Goal: Information Seeking & Learning: Learn about a topic

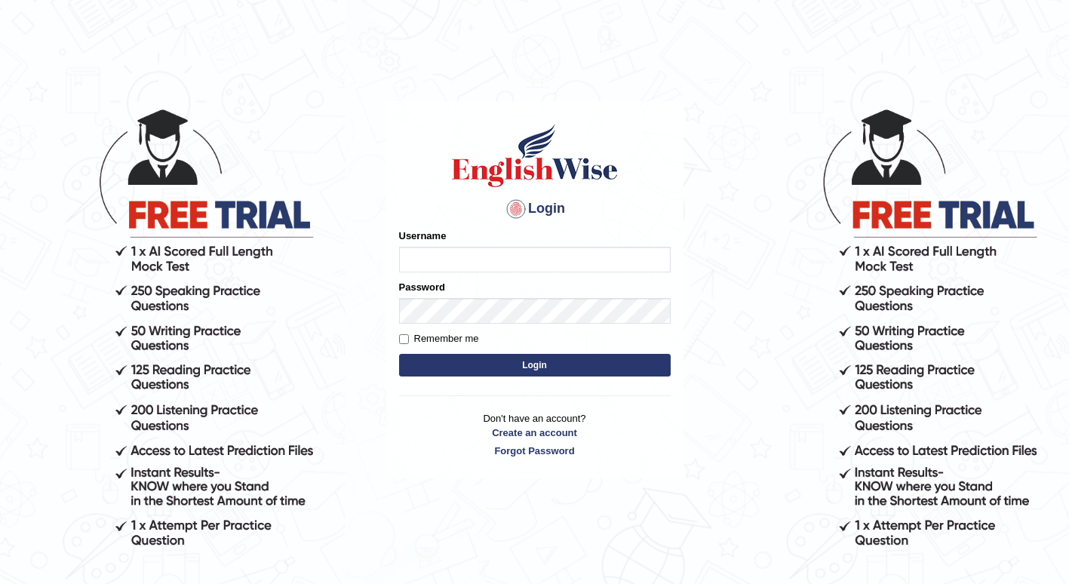
type input "Tshering_Phuntsho2025"
click at [526, 369] on button "Login" at bounding box center [535, 365] width 272 height 23
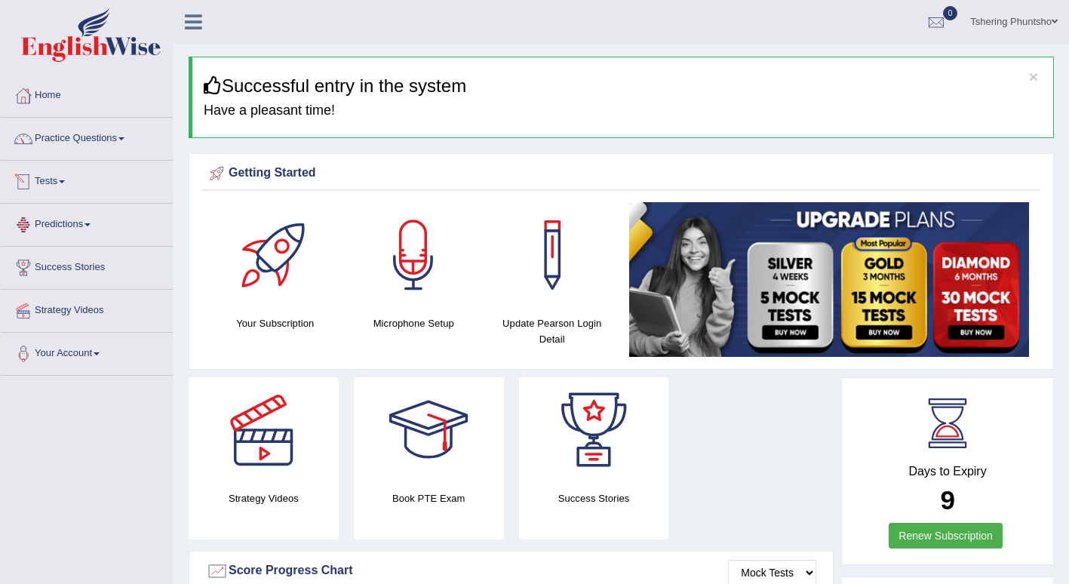
click at [62, 171] on link "Tests" at bounding box center [87, 180] width 172 height 38
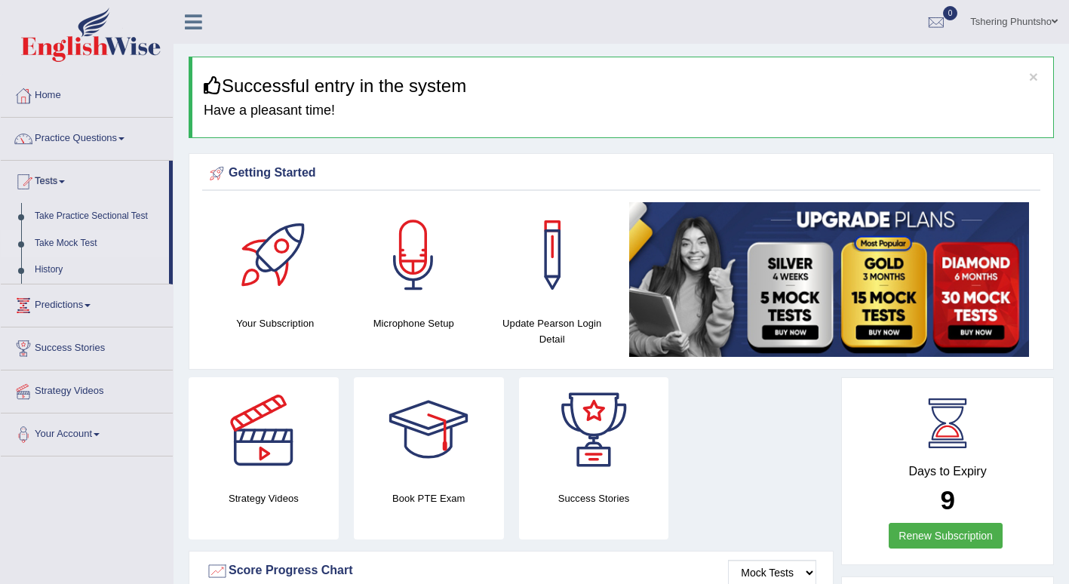
click at [54, 245] on link "Take Mock Test" at bounding box center [98, 243] width 141 height 27
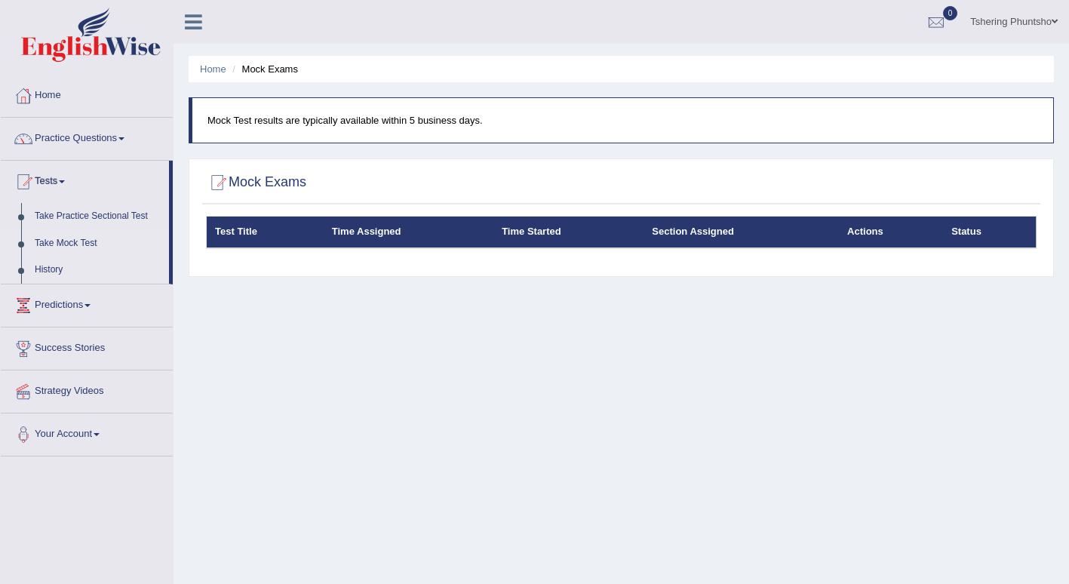
click at [41, 272] on link "History" at bounding box center [98, 269] width 141 height 27
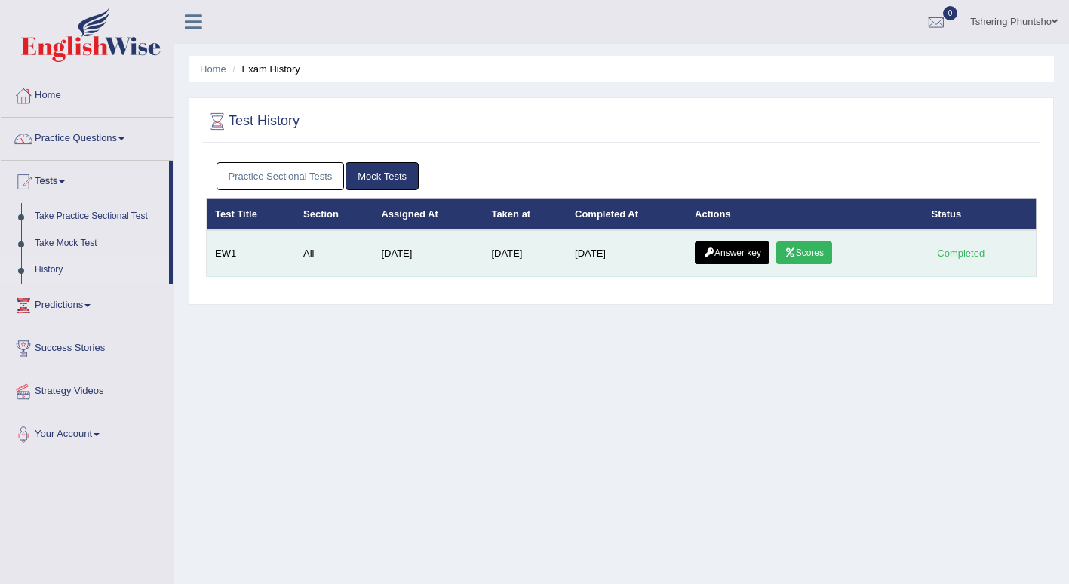
click at [800, 254] on link "Scores" at bounding box center [804, 252] width 56 height 23
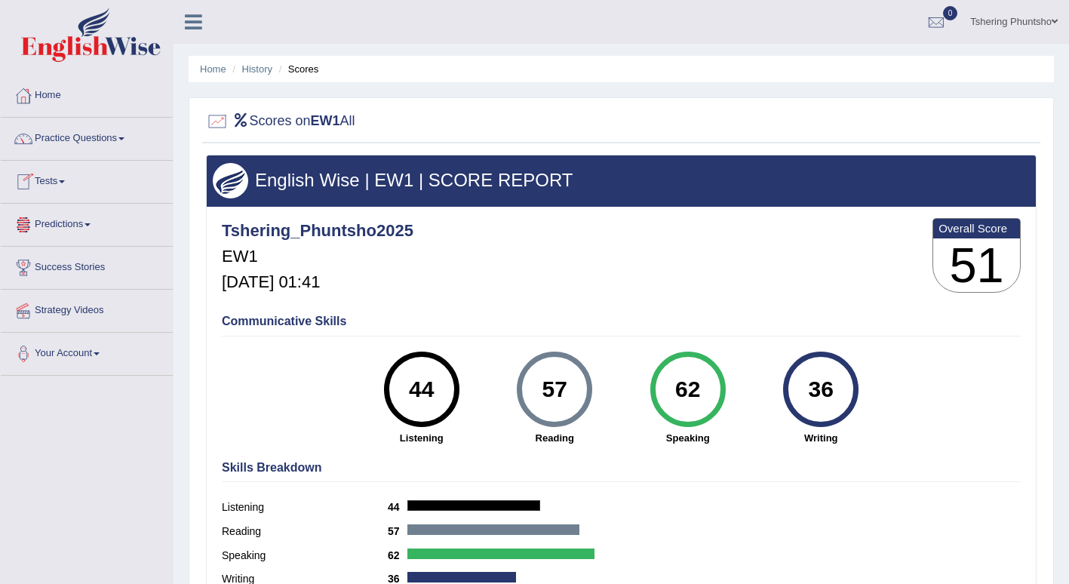
click at [70, 220] on link "Predictions" at bounding box center [87, 223] width 172 height 38
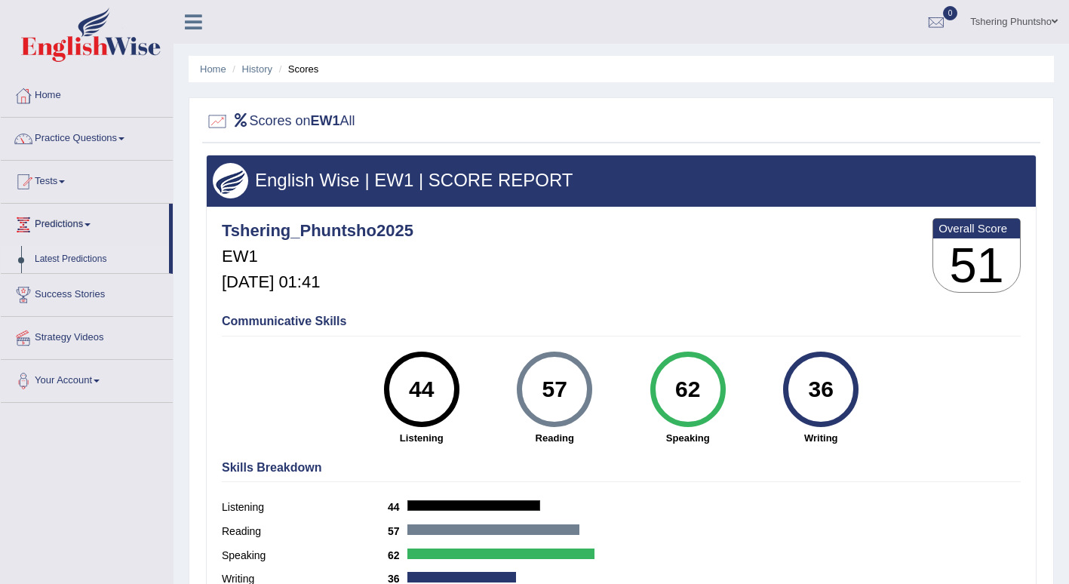
click at [57, 261] on link "Latest Predictions" at bounding box center [98, 259] width 141 height 27
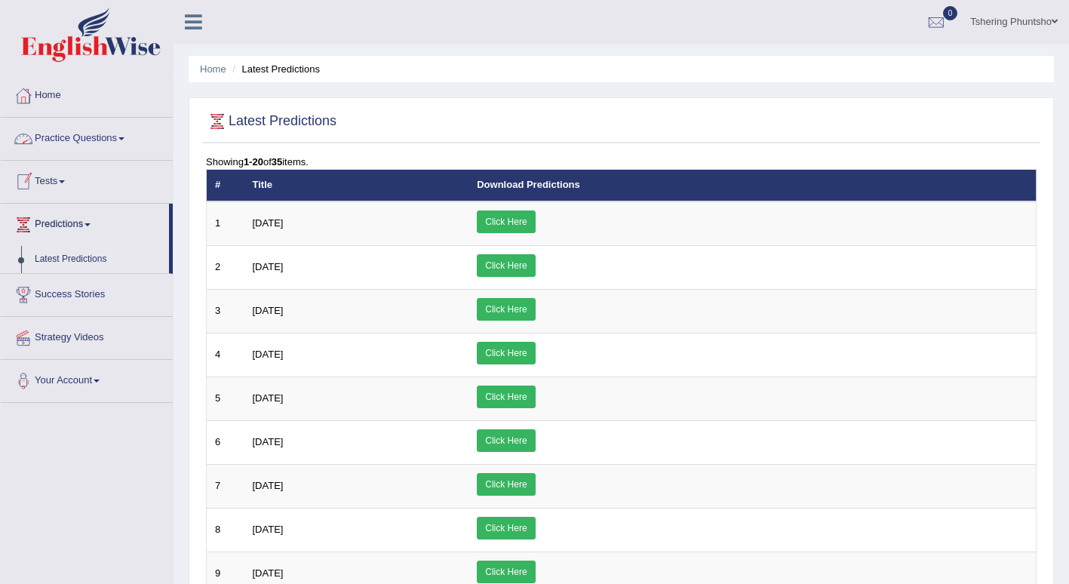
click at [65, 182] on span at bounding box center [62, 181] width 6 height 3
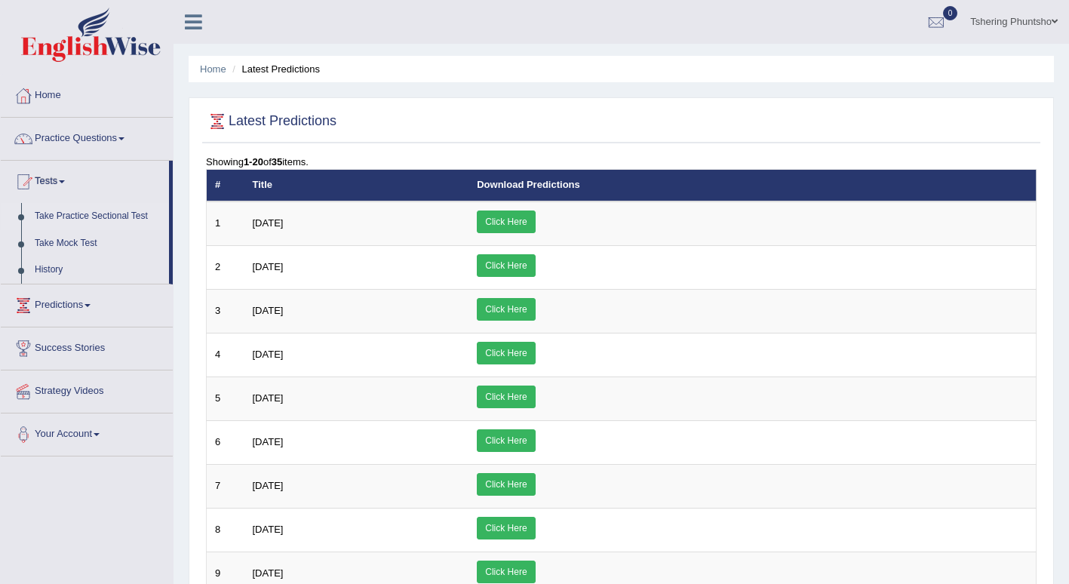
click at [100, 216] on link "Take Practice Sectional Test" at bounding box center [98, 216] width 141 height 27
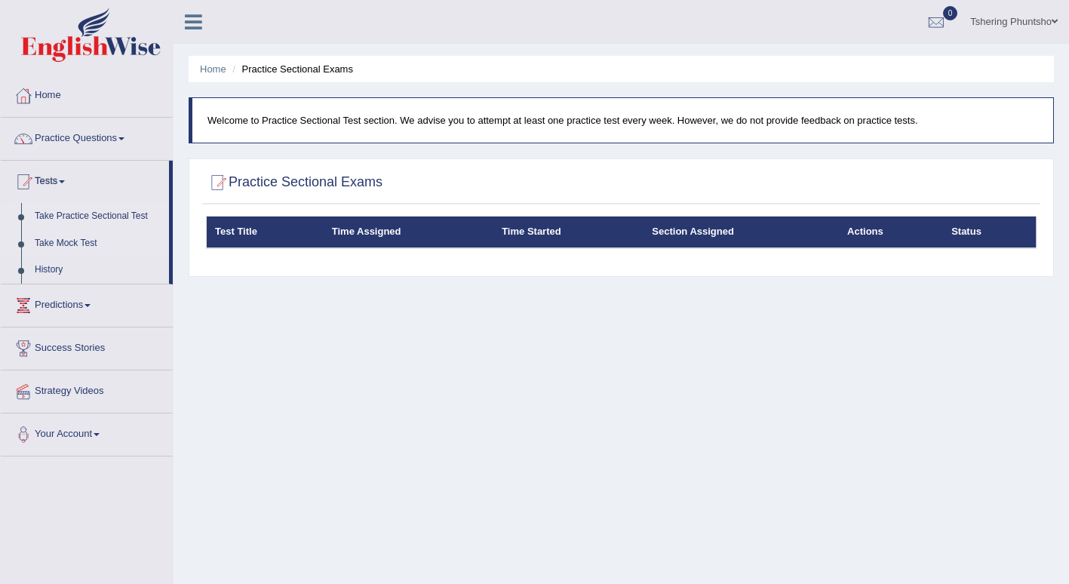
click at [64, 246] on link "Take Mock Test" at bounding box center [98, 243] width 141 height 27
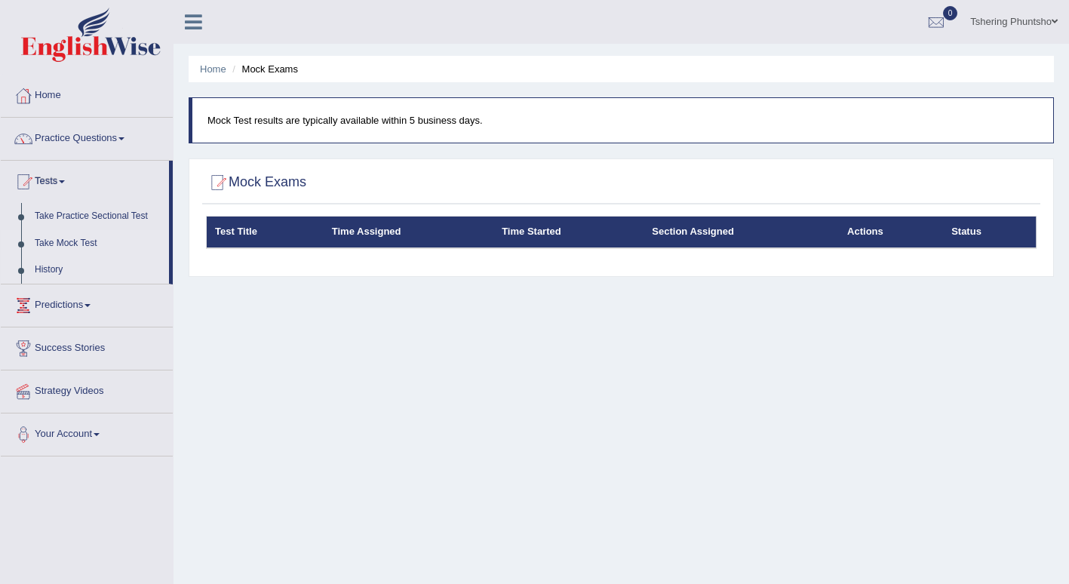
click at [46, 267] on link "History" at bounding box center [98, 269] width 141 height 27
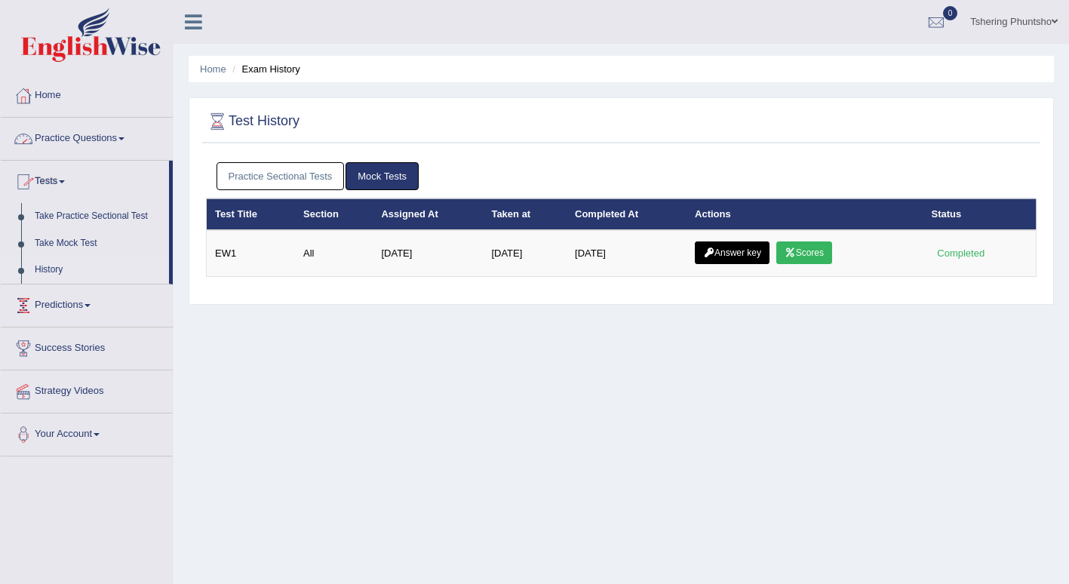
click at [112, 140] on link "Practice Questions" at bounding box center [87, 137] width 172 height 38
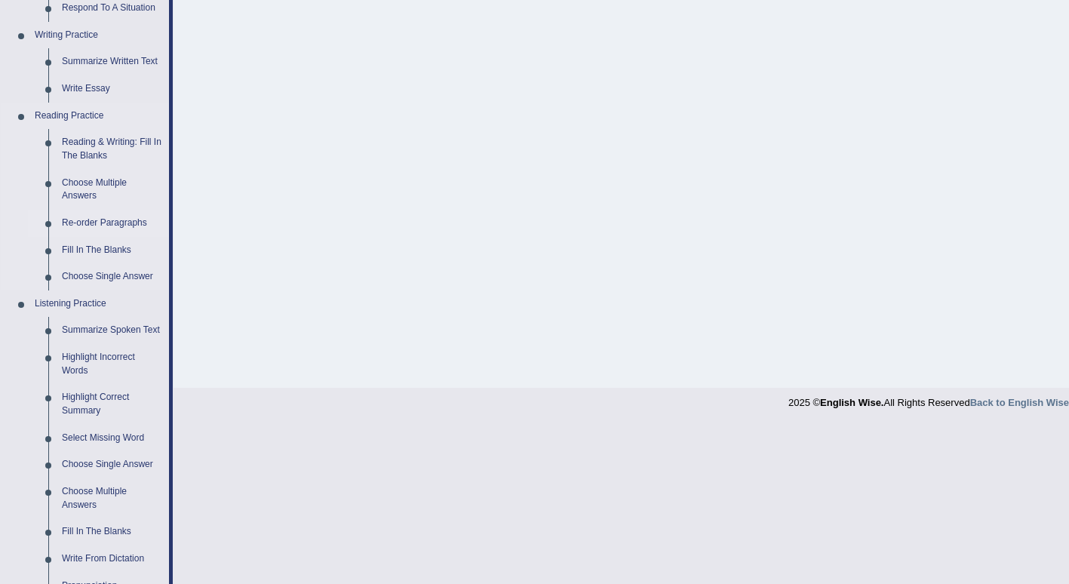
scroll to position [598, 0]
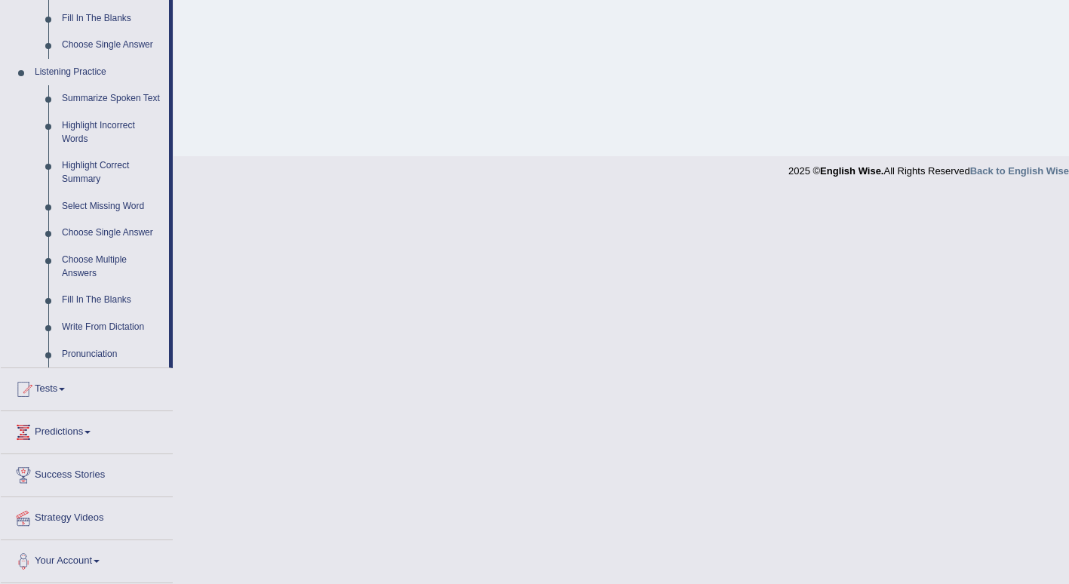
click at [57, 473] on link "Success Stories" at bounding box center [87, 473] width 172 height 38
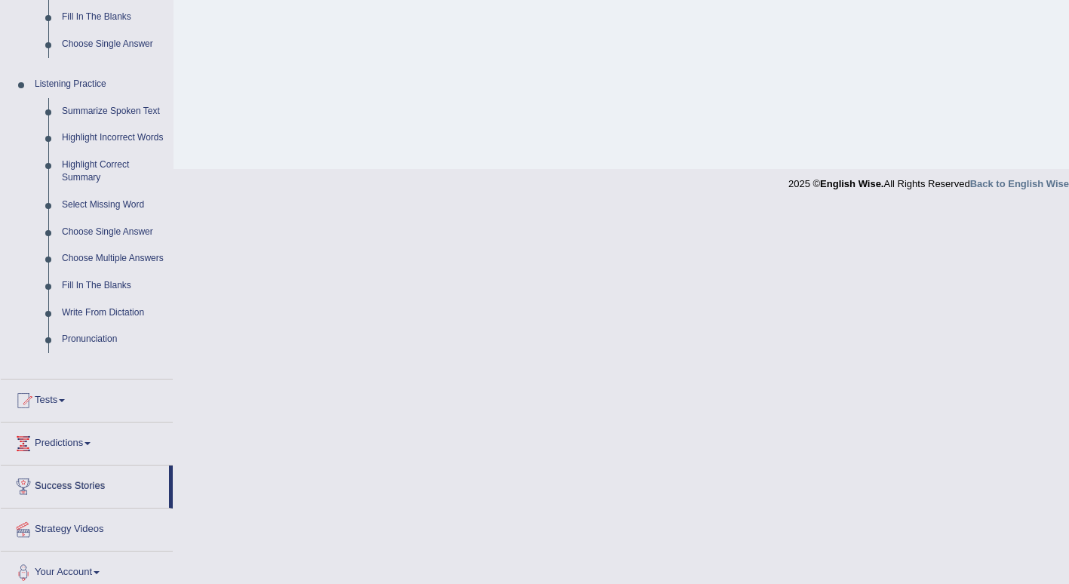
scroll to position [427, 0]
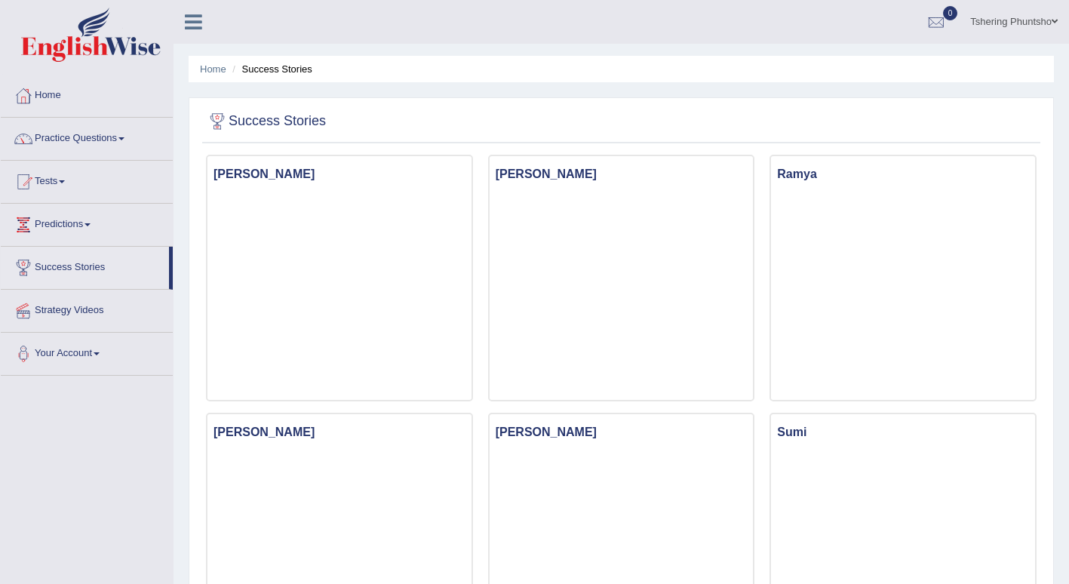
click at [65, 352] on link "Your Account" at bounding box center [87, 352] width 172 height 38
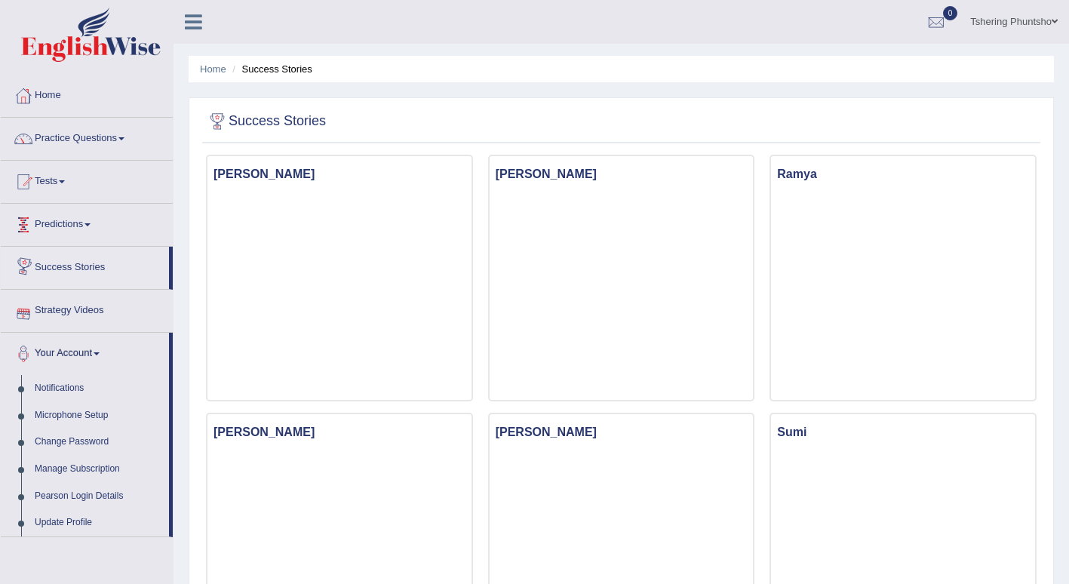
click at [58, 226] on link "Predictions" at bounding box center [87, 223] width 172 height 38
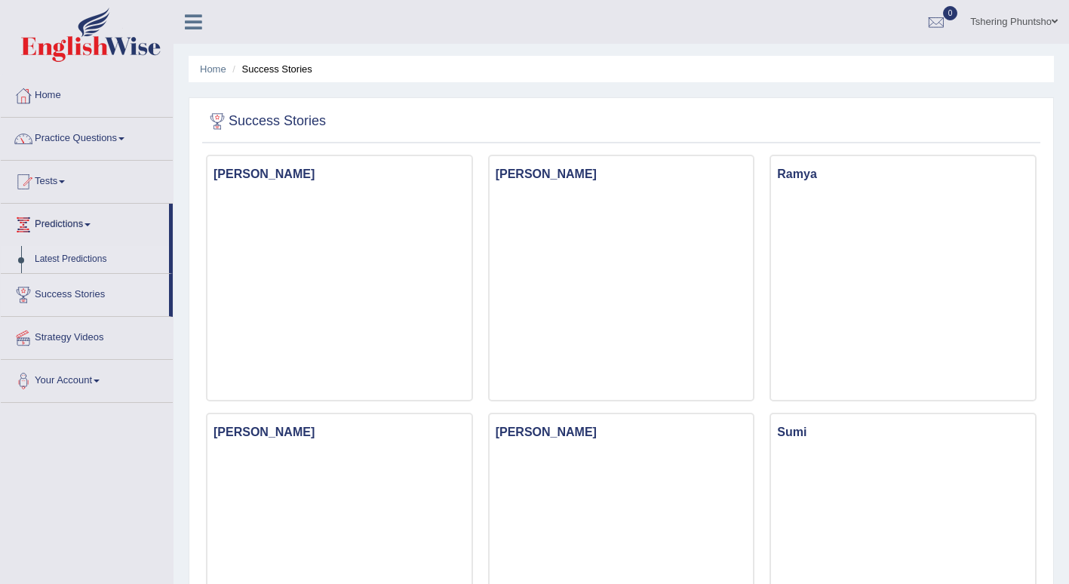
click at [53, 257] on link "Latest Predictions" at bounding box center [98, 259] width 141 height 27
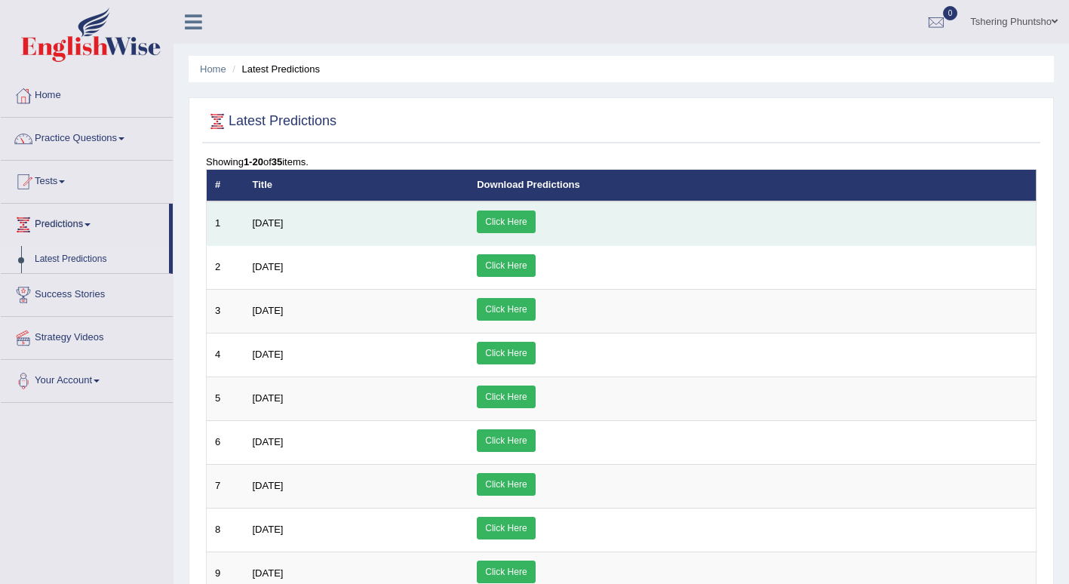
click at [535, 219] on link "Click Here" at bounding box center [506, 221] width 58 height 23
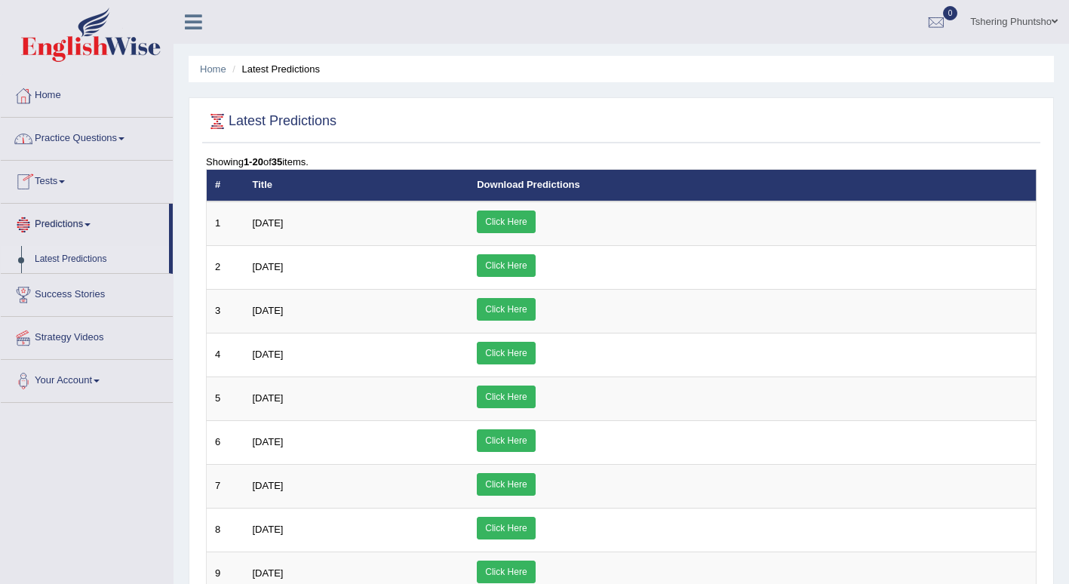
click at [65, 182] on span at bounding box center [62, 181] width 6 height 3
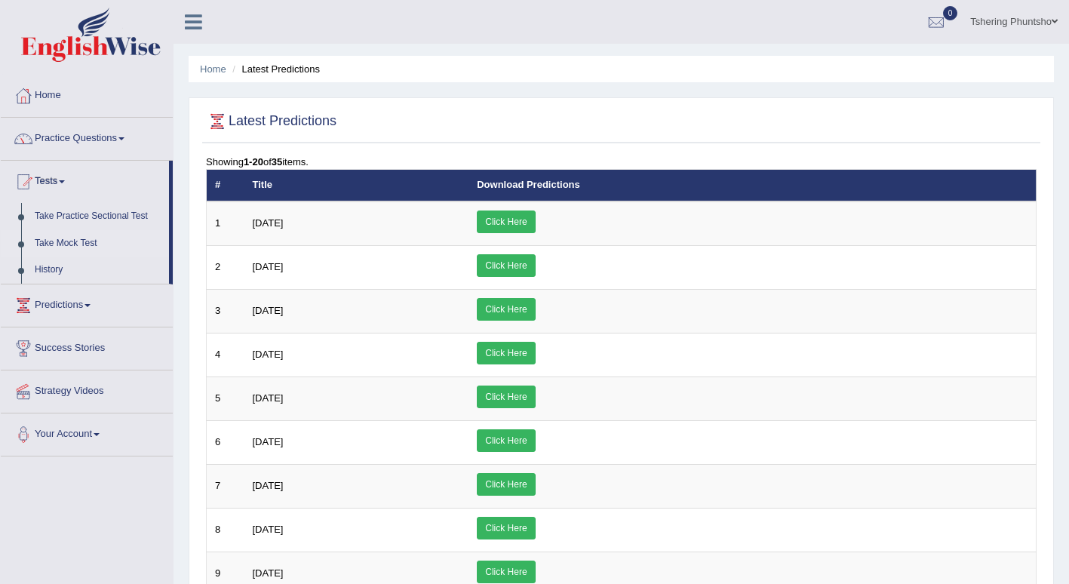
click at [70, 242] on link "Take Mock Test" at bounding box center [98, 243] width 141 height 27
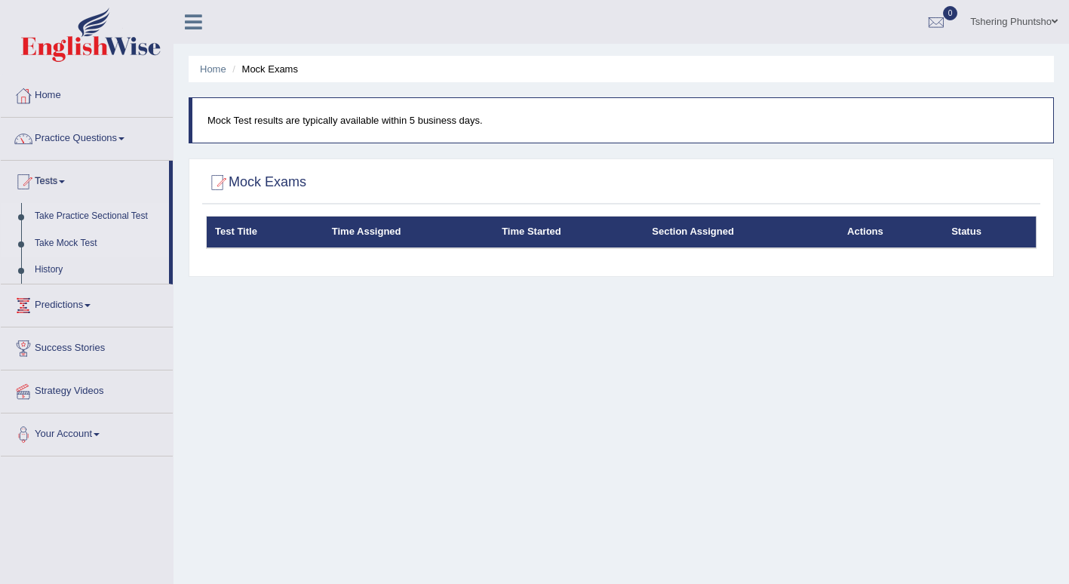
click at [67, 217] on link "Take Practice Sectional Test" at bounding box center [98, 216] width 141 height 27
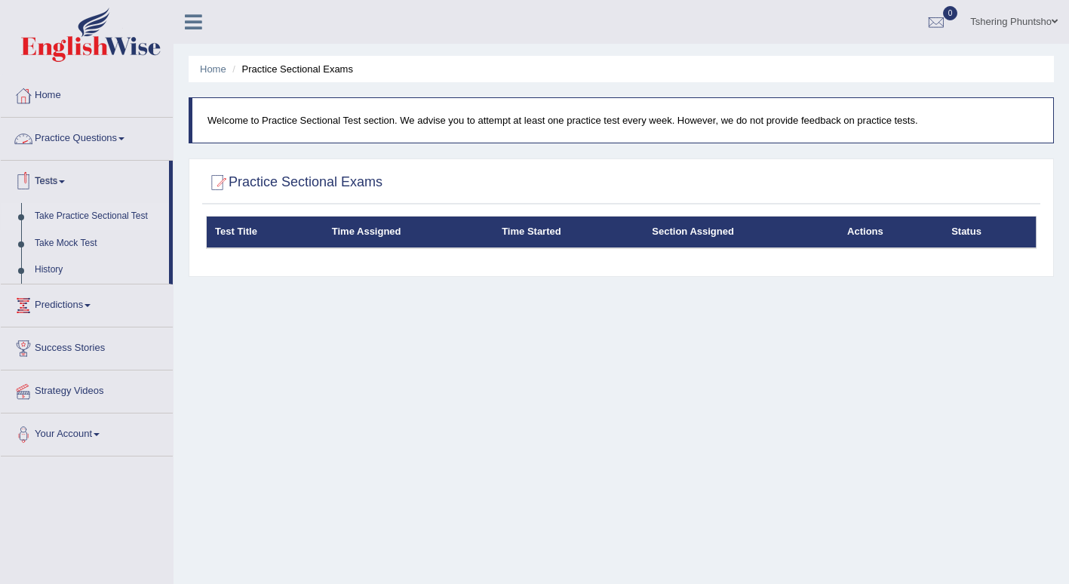
click at [65, 138] on link "Practice Questions" at bounding box center [87, 137] width 172 height 38
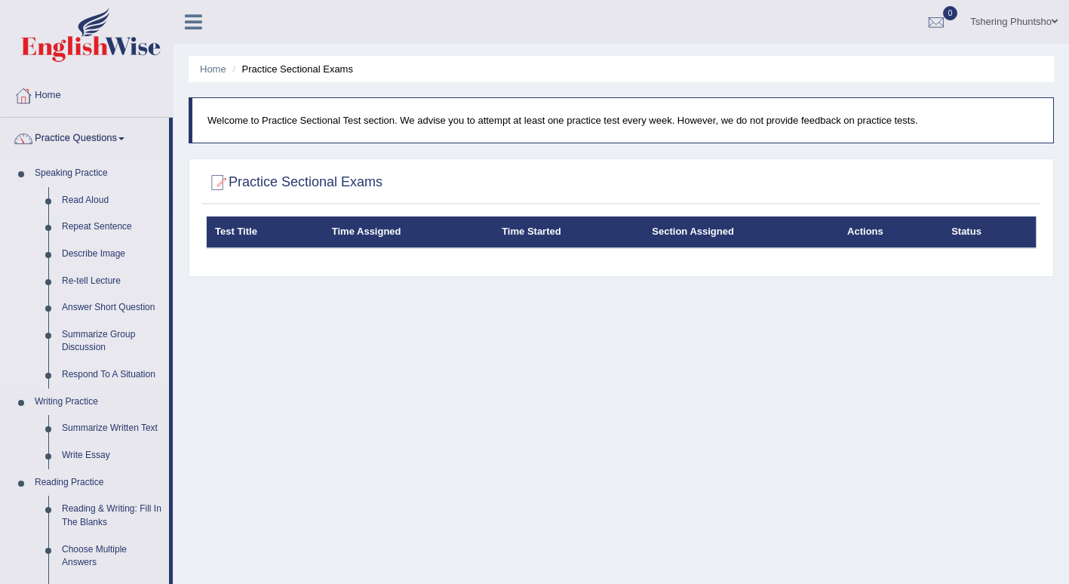
click at [63, 198] on link "Read Aloud" at bounding box center [112, 200] width 114 height 27
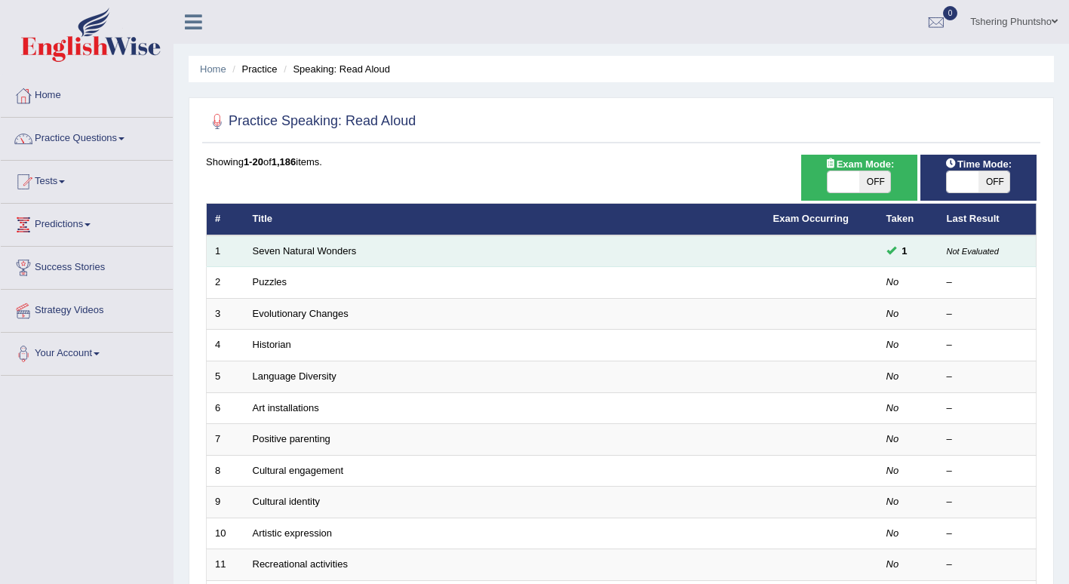
click at [459, 250] on td "Seven Natural Wonders" at bounding box center [504, 251] width 520 height 32
click at [309, 248] on link "Seven Natural Wonders" at bounding box center [305, 250] width 104 height 11
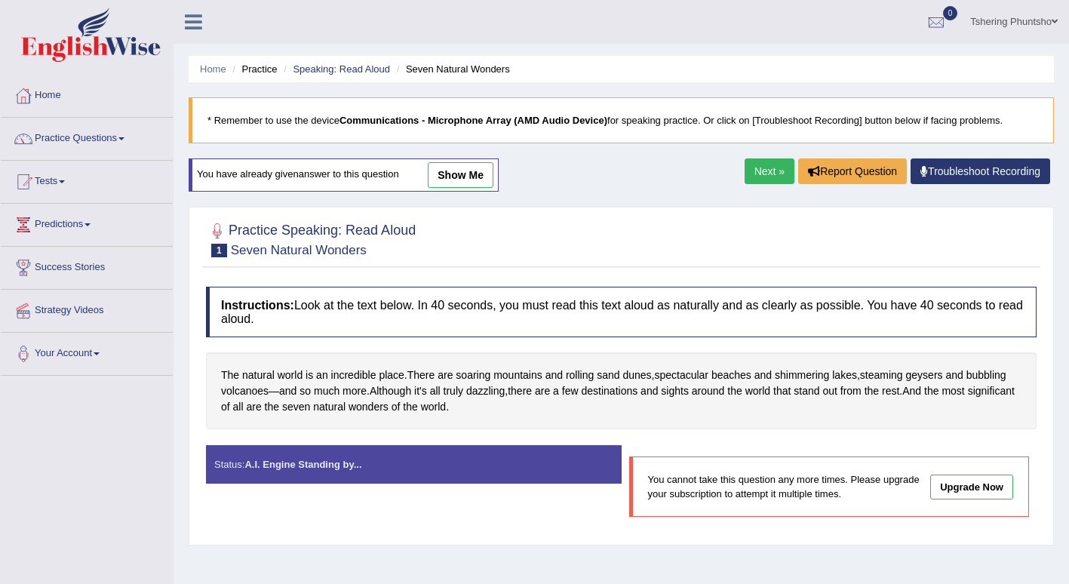
click at [302, 471] on div "Status: A.I. Engine Standing by..." at bounding box center [414, 464] width 416 height 38
click at [236, 465] on div "Status: A.I. Engine Standing by..." at bounding box center [414, 464] width 416 height 38
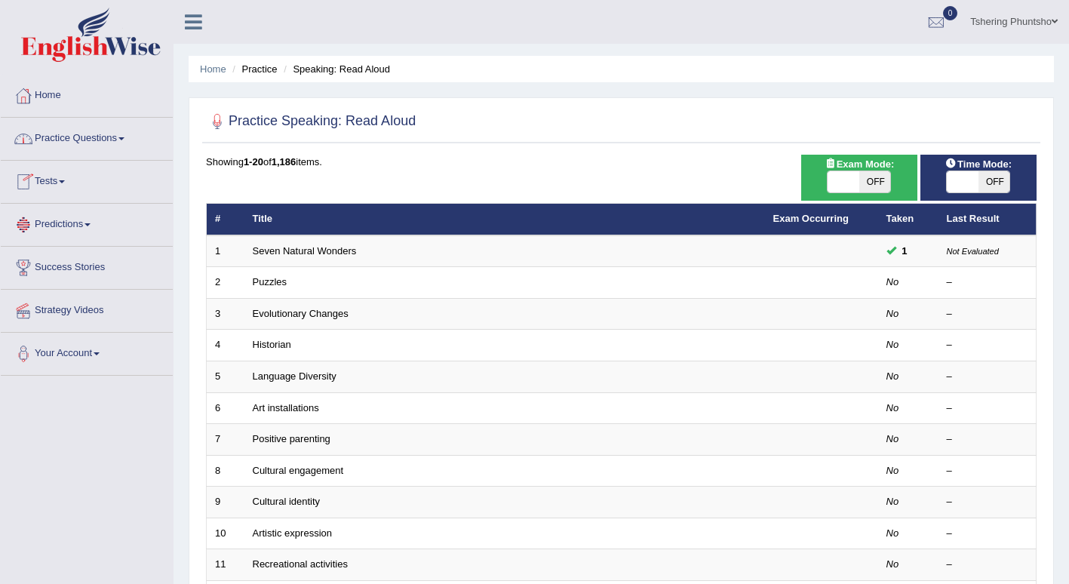
click at [75, 223] on link "Predictions" at bounding box center [87, 223] width 172 height 38
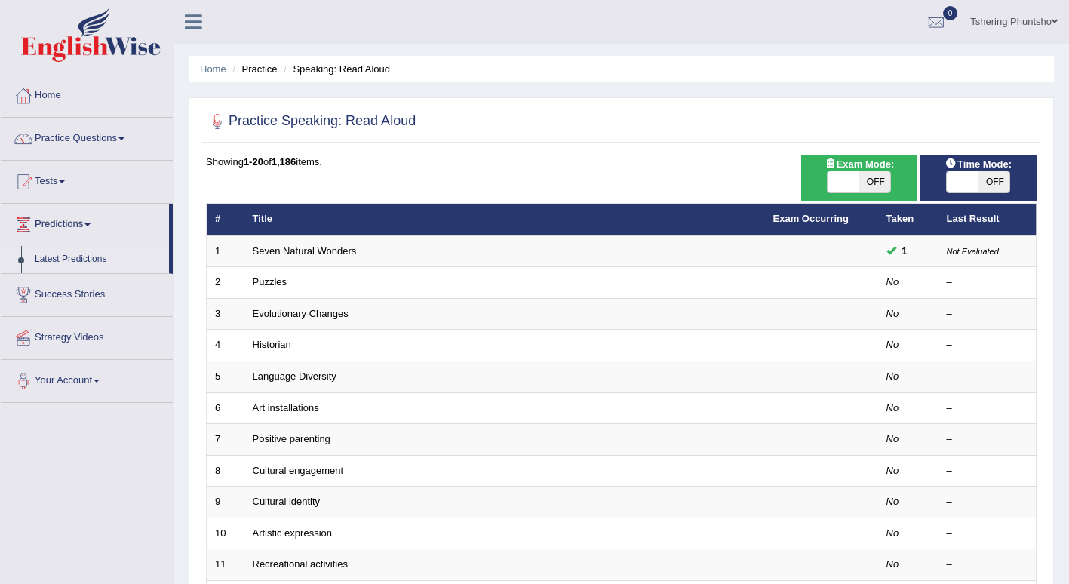
click at [45, 262] on link "Latest Predictions" at bounding box center [98, 259] width 141 height 27
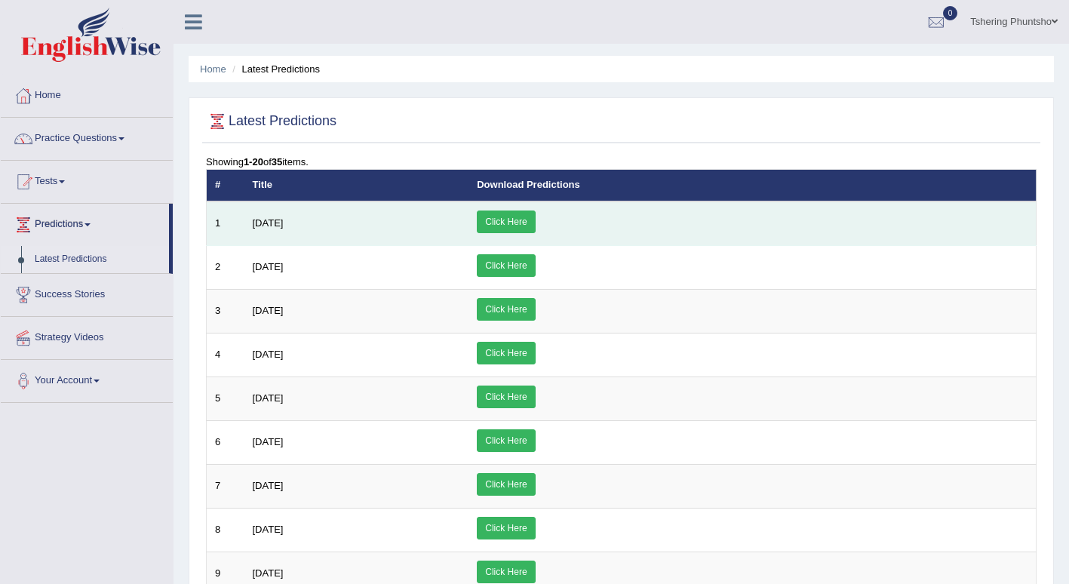
click at [265, 229] on td "July 2025" at bounding box center [356, 223] width 225 height 45
click at [535, 223] on link "Click Here" at bounding box center [506, 221] width 58 height 23
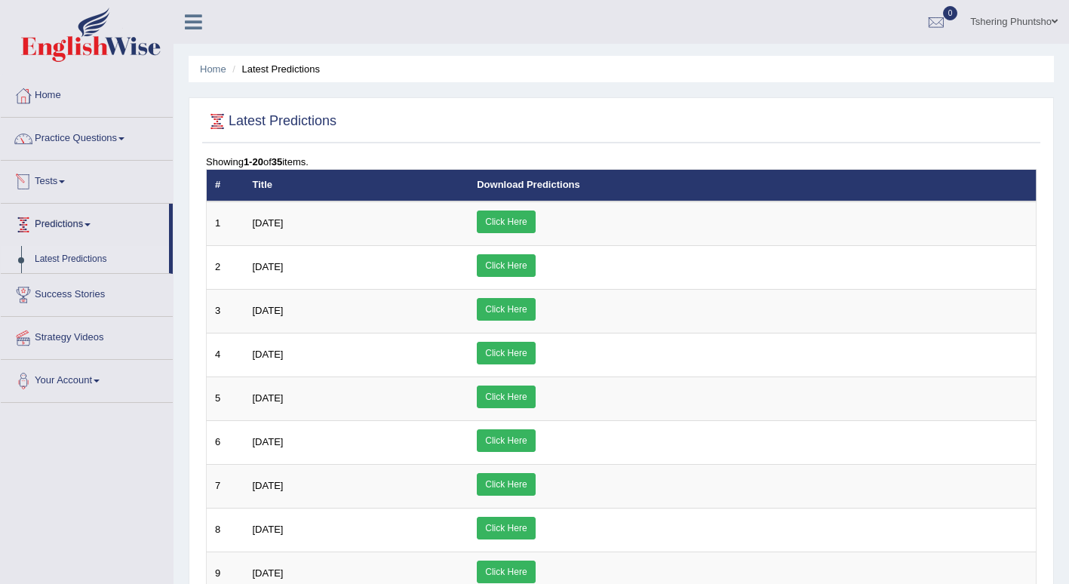
click at [65, 181] on span at bounding box center [62, 181] width 6 height 3
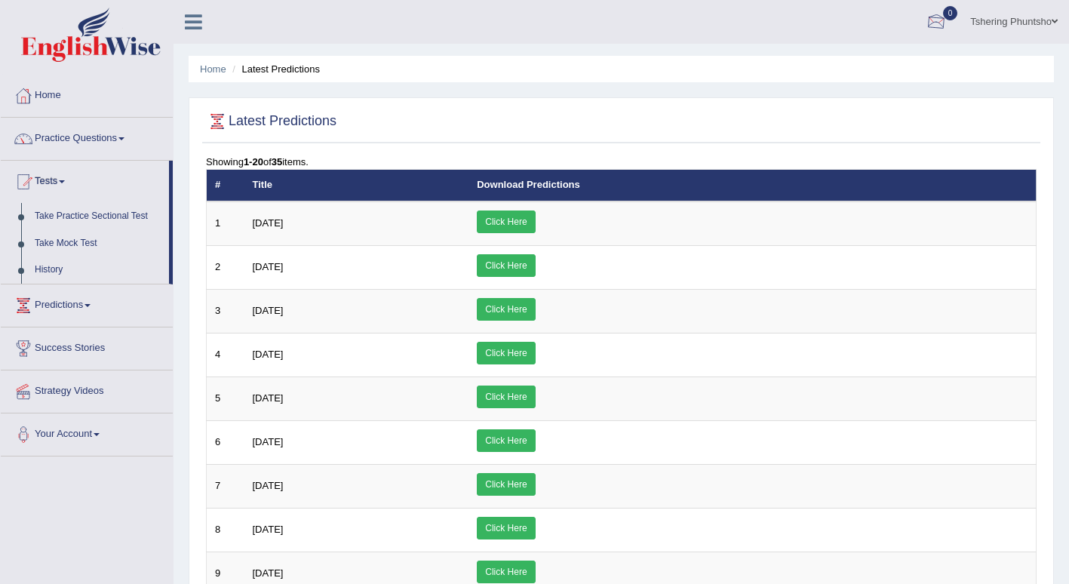
click at [930, 21] on div at bounding box center [936, 22] width 23 height 23
click at [936, 17] on div at bounding box center [936, 22] width 23 height 23
click at [935, 23] on div at bounding box center [936, 22] width 23 height 23
click at [878, 66] on icon at bounding box center [881, 62] width 6 height 11
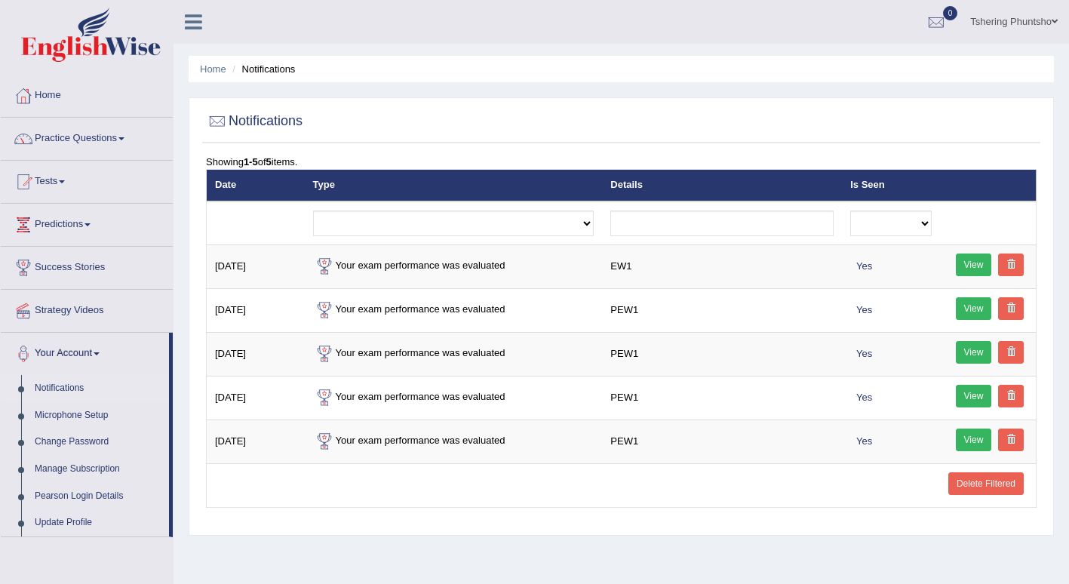
click at [1051, 18] on link "Tshering Phuntsho" at bounding box center [1014, 19] width 110 height 39
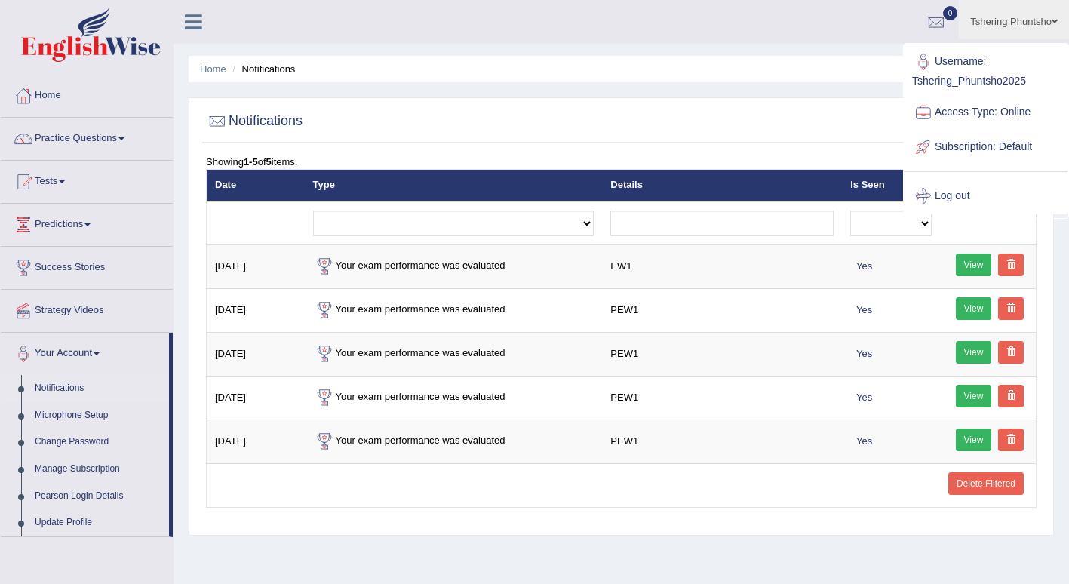
click at [800, 103] on div "Notifications Showing 1-5 of 5 items. Date Type Details Is Seen Exam evaluated …" at bounding box center [621, 316] width 865 height 438
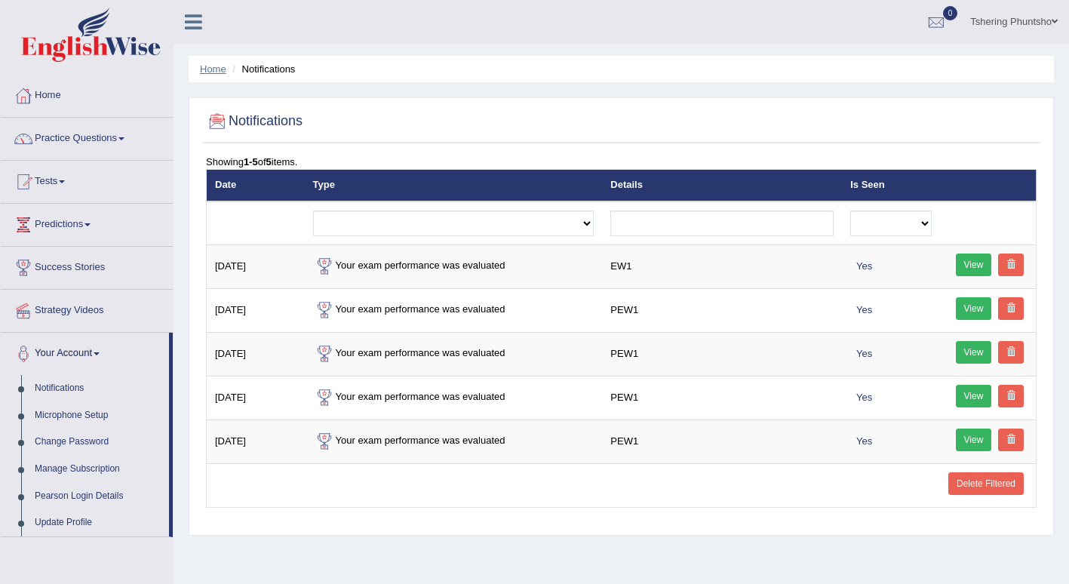
click at [216, 70] on link "Home" at bounding box center [213, 68] width 26 height 11
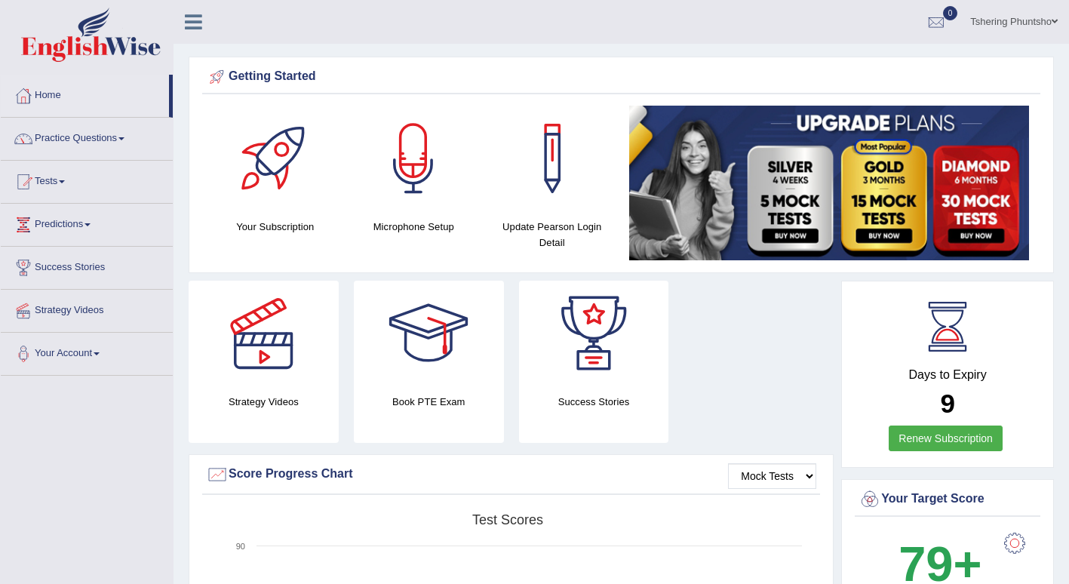
click at [290, 188] on div at bounding box center [276, 159] width 106 height 106
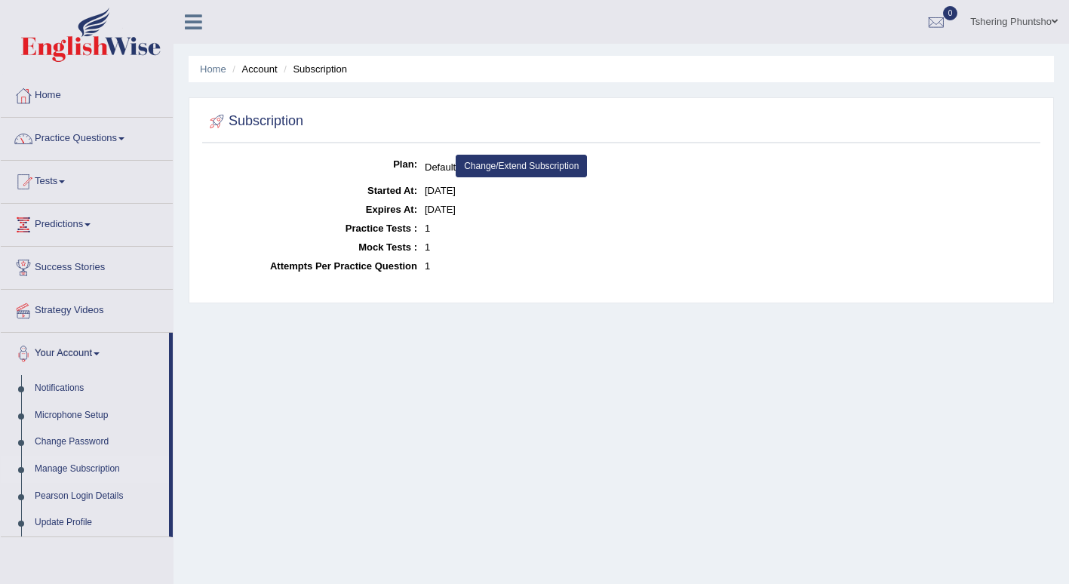
click at [543, 164] on link "Change/Extend Subscription" at bounding box center [521, 166] width 131 height 23
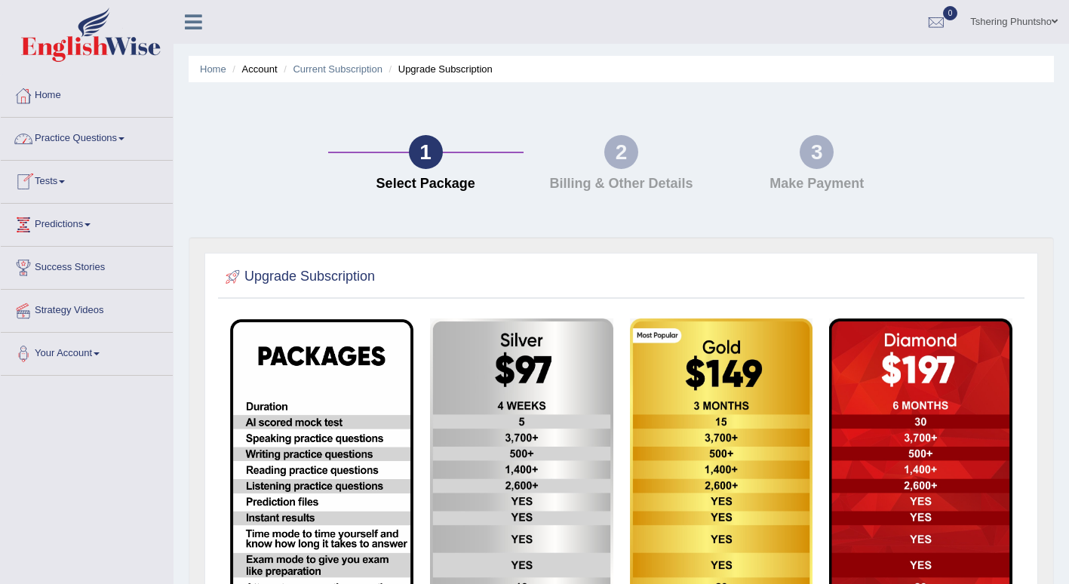
click at [56, 94] on link "Home" at bounding box center [87, 94] width 172 height 38
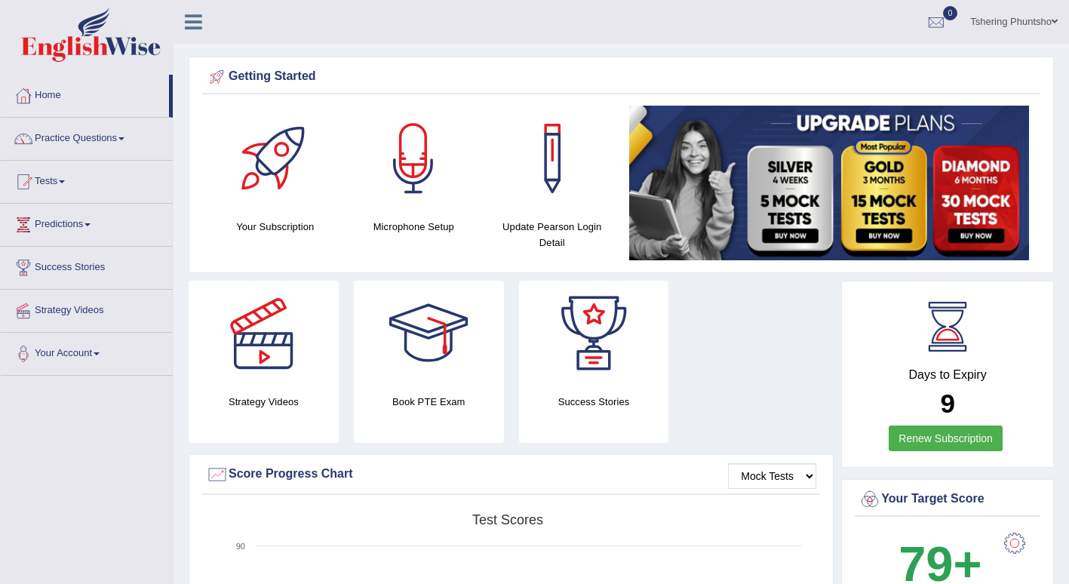
click at [1009, 15] on link "Tshering Phuntsho" at bounding box center [1014, 19] width 110 height 39
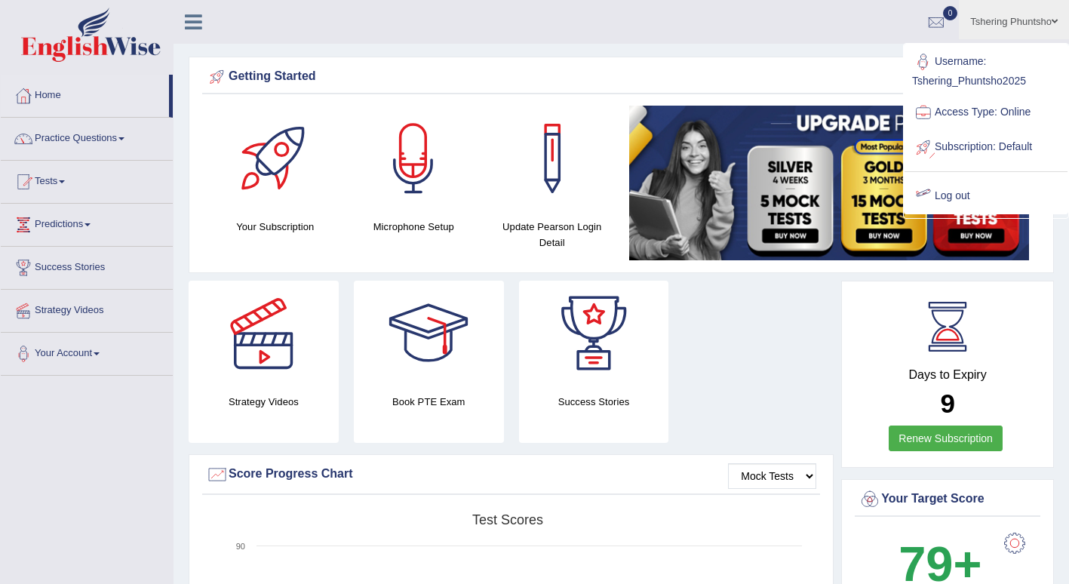
click at [944, 193] on link "Log out" at bounding box center [985, 196] width 163 height 35
